Goal: Task Accomplishment & Management: Manage account settings

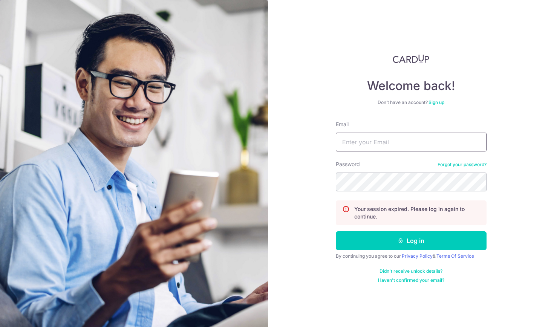
type input "[EMAIL_ADDRESS][DOMAIN_NAME]"
click at [411, 241] on button "Log in" at bounding box center [411, 240] width 151 height 19
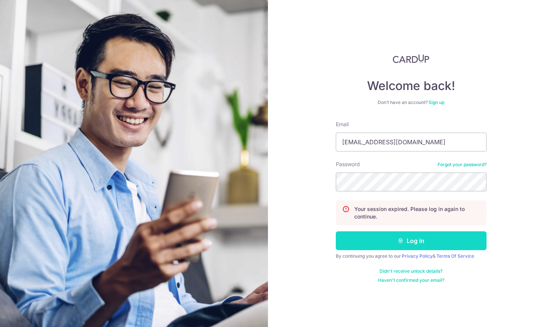
click at [423, 245] on button "Log in" at bounding box center [411, 240] width 151 height 19
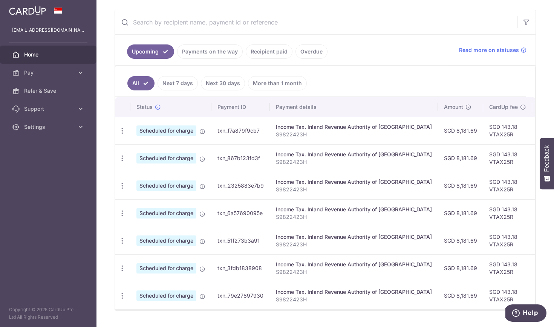
scroll to position [144, 0]
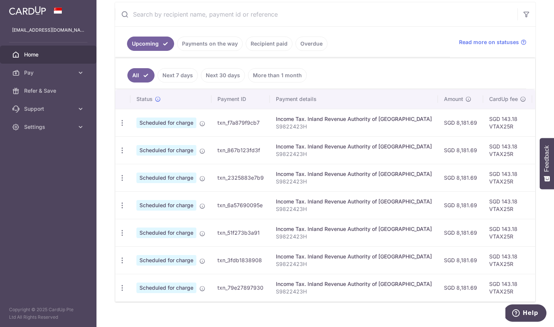
click at [169, 72] on link "Next 7 days" at bounding box center [177, 75] width 40 height 14
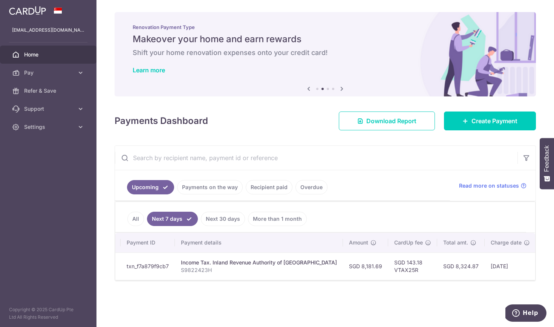
scroll to position [0, 160]
